Goal: Download file/media

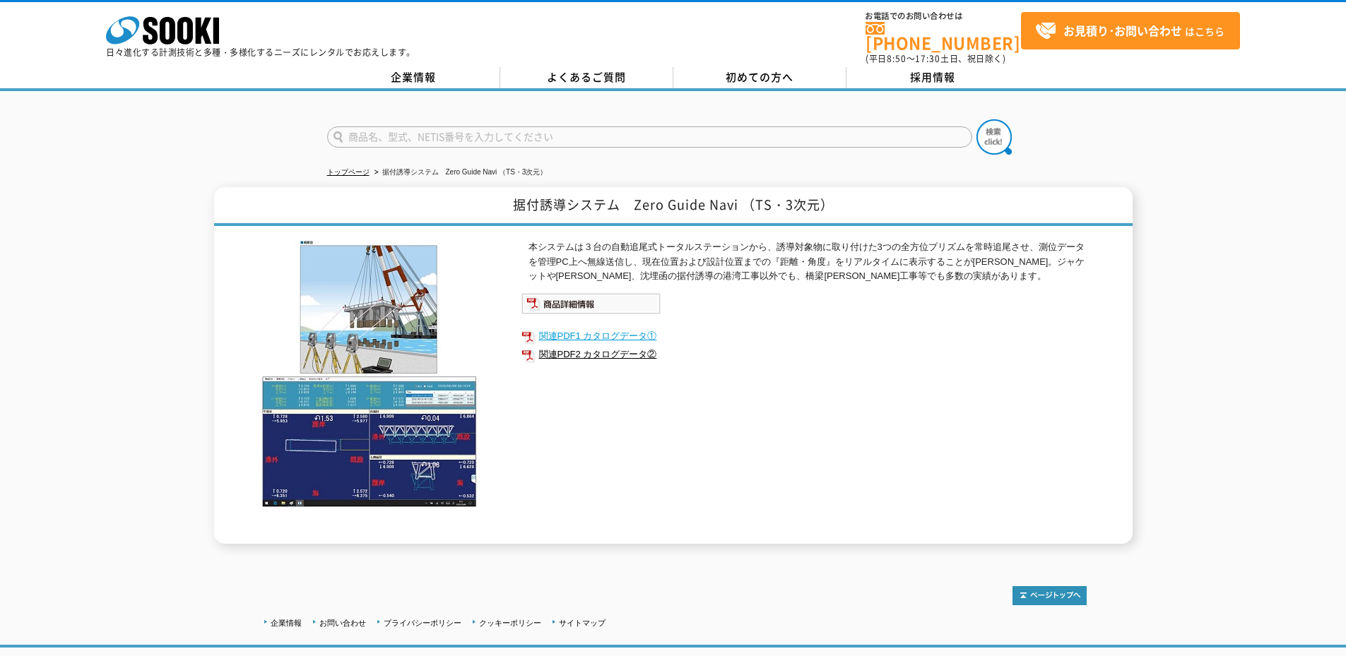
click at [611, 328] on link "関連PDF1 カタログデータ①" at bounding box center [803, 336] width 565 height 18
click at [617, 350] on link "関連PDF2 カタログデータ②" at bounding box center [803, 355] width 565 height 18
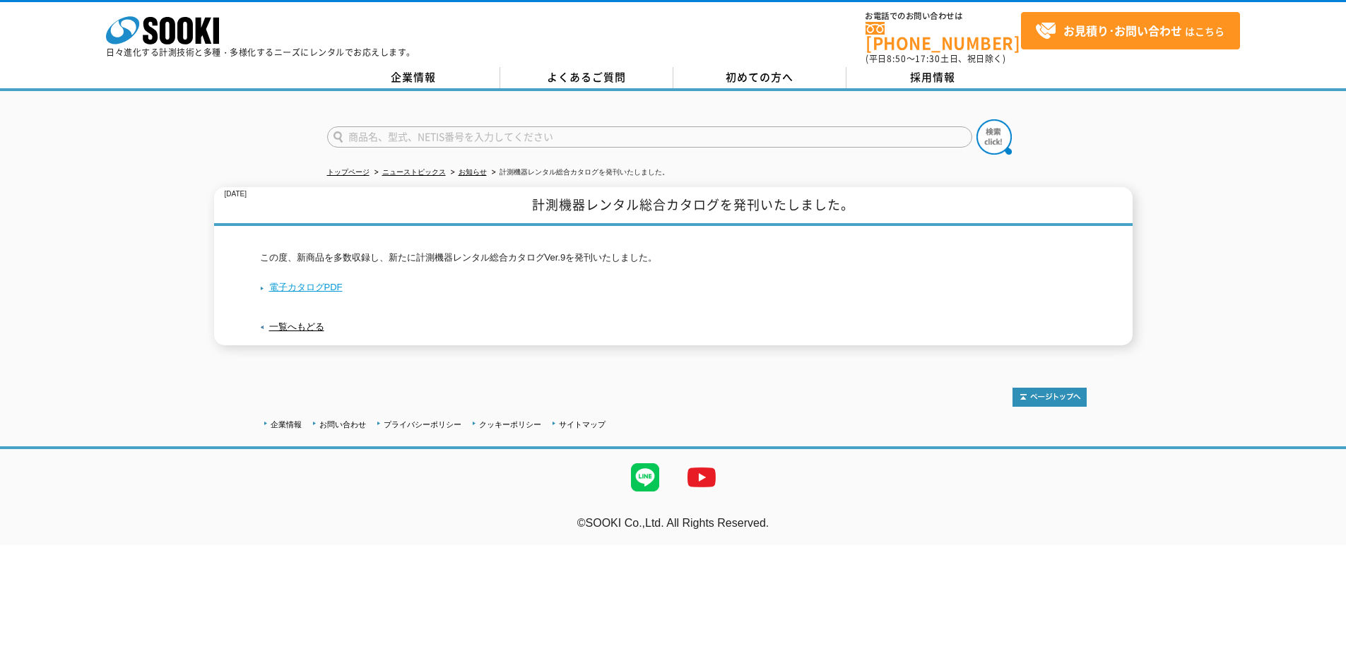
click at [324, 283] on link "電子カタログPDF" at bounding box center [301, 287] width 83 height 11
drag, startPoint x: 541, startPoint y: 195, endPoint x: 723, endPoint y: 204, distance: 182.5
click at [723, 204] on h1 "計測機器レンタル総合カタログを発刊いたしました。" at bounding box center [673, 206] width 919 height 39
copy h1 "計測機器レンタル総合カタログ"
click at [306, 282] on link "電子カタログPDF" at bounding box center [301, 287] width 83 height 11
